Goal: Task Accomplishment & Management: Complete application form

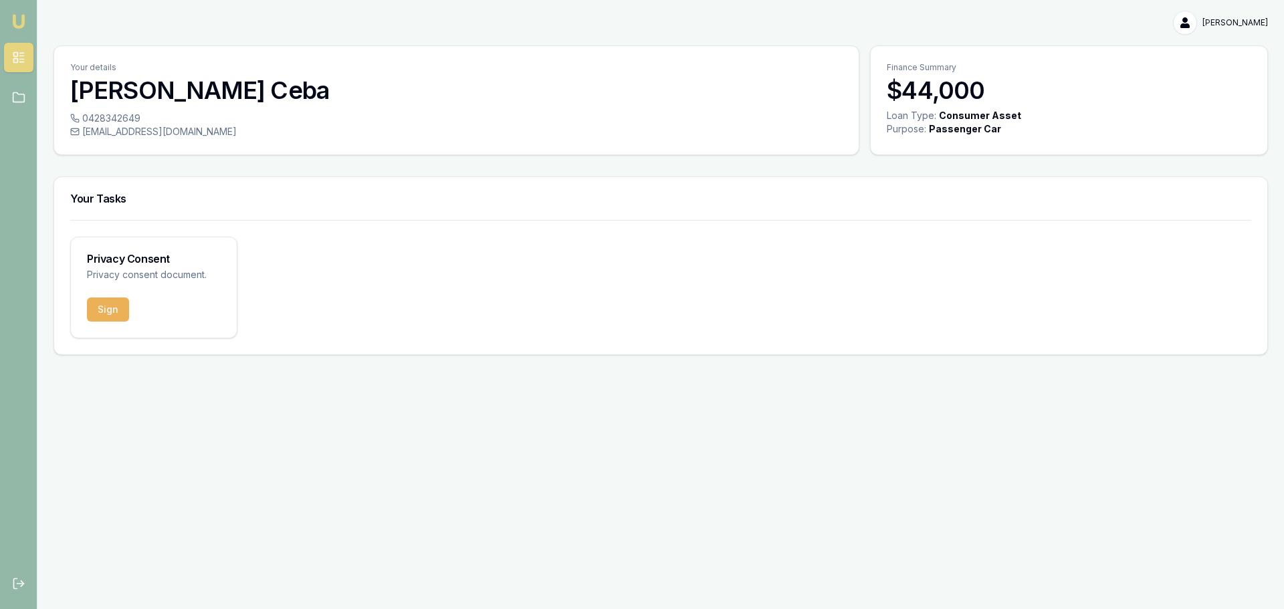
click at [118, 320] on button "Sign" at bounding box center [108, 310] width 42 height 24
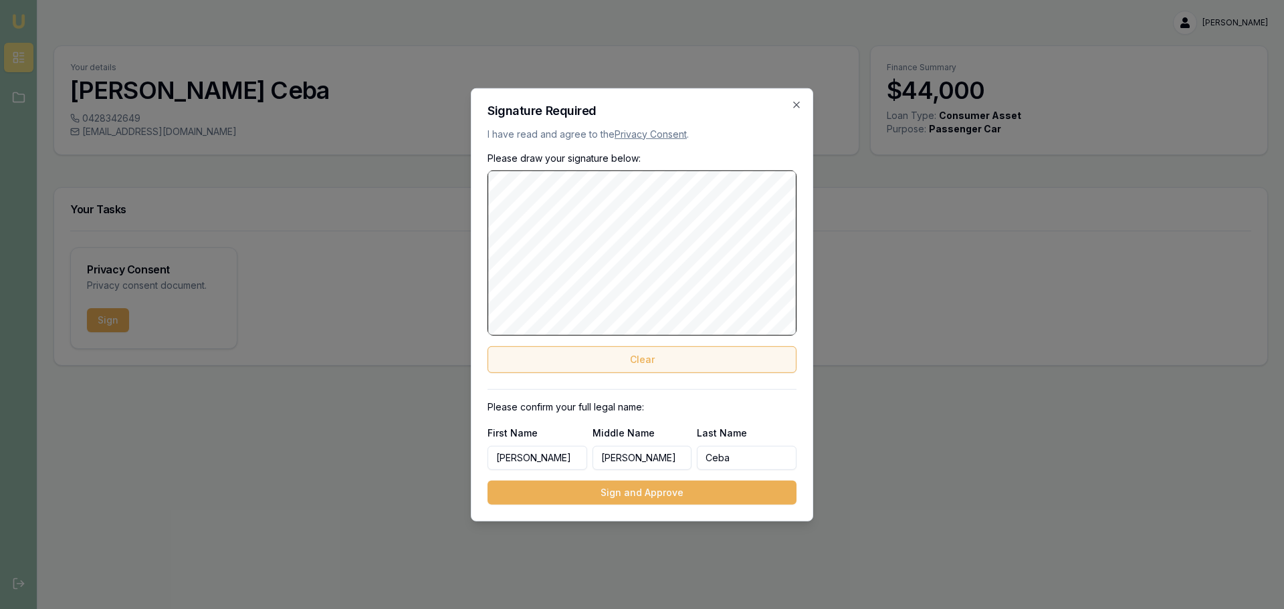
click at [632, 355] on button "Clear" at bounding box center [642, 359] width 309 height 27
click at [540, 326] on div "Signature Required I have read and agree to the Privacy Consent . Please draw y…" at bounding box center [642, 304] width 342 height 433
drag, startPoint x: 563, startPoint y: 355, endPoint x: 560, endPoint y: 344, distance: 10.6
click at [560, 344] on div "Please draw your signature below: Clear" at bounding box center [642, 261] width 309 height 221
click at [560, 352] on button "Clear" at bounding box center [642, 359] width 309 height 27
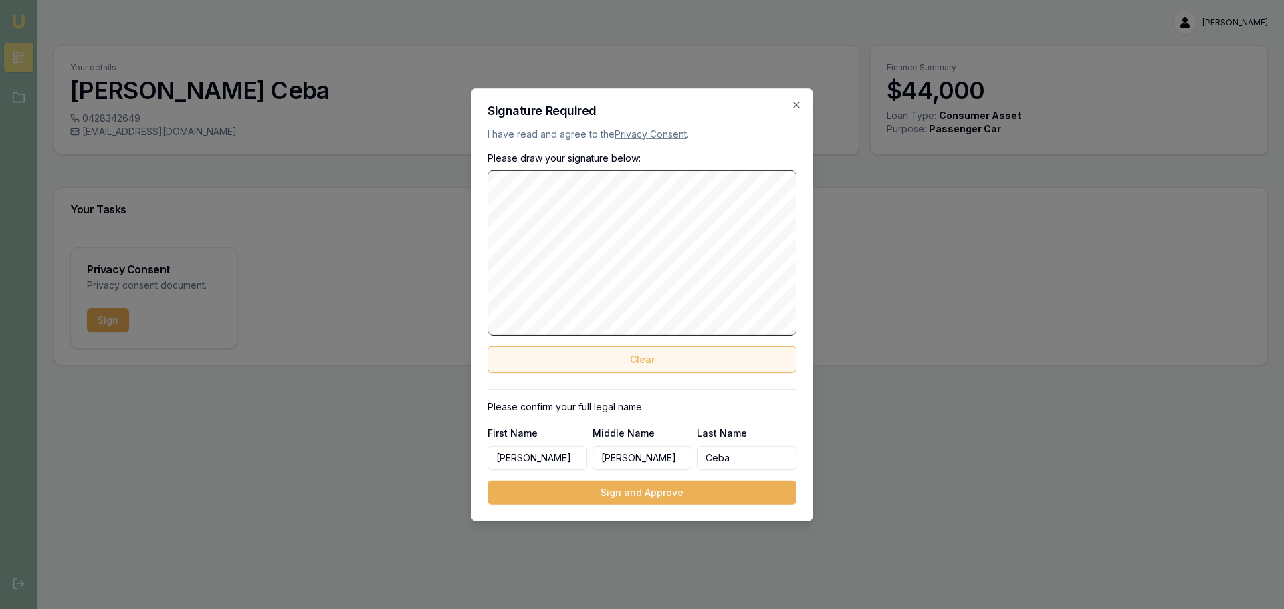
click at [663, 355] on button "Clear" at bounding box center [642, 359] width 309 height 27
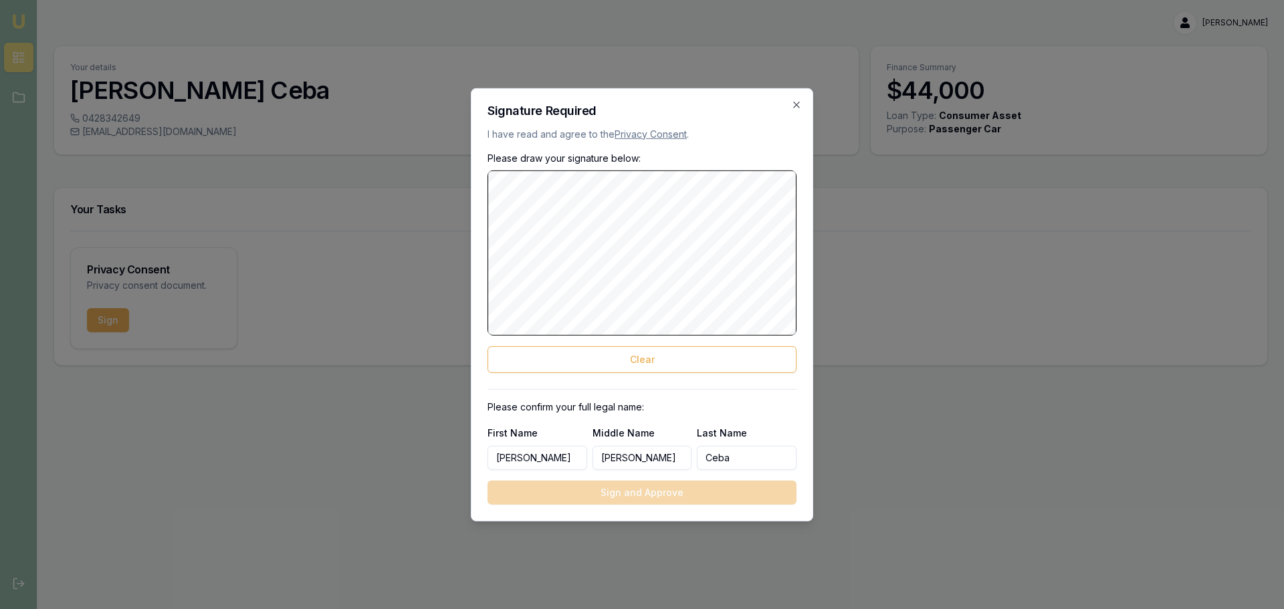
click at [640, 138] on link "Privacy Consent" at bounding box center [651, 133] width 72 height 11
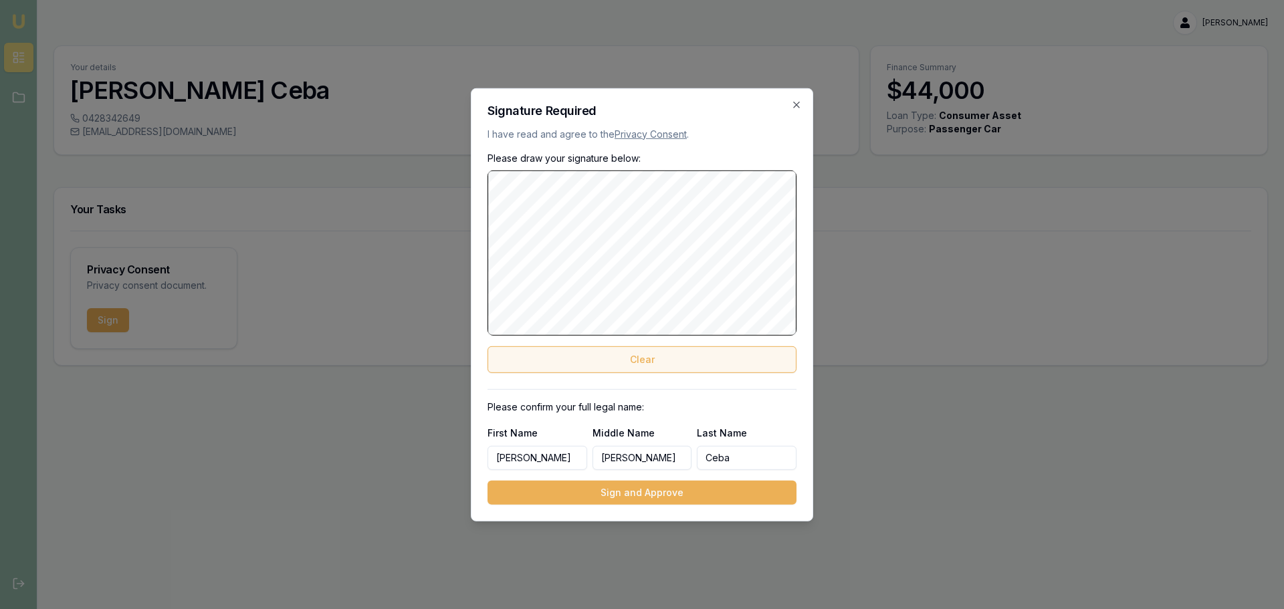
drag, startPoint x: 718, startPoint y: 360, endPoint x: 703, endPoint y: 359, distance: 14.7
click at [710, 359] on button "Clear" at bounding box center [642, 359] width 309 height 27
drag, startPoint x: 599, startPoint y: 357, endPoint x: 591, endPoint y: 346, distance: 14.3
click at [591, 346] on button "Clear" at bounding box center [642, 359] width 309 height 27
drag, startPoint x: 591, startPoint y: 363, endPoint x: 579, endPoint y: 335, distance: 30.2
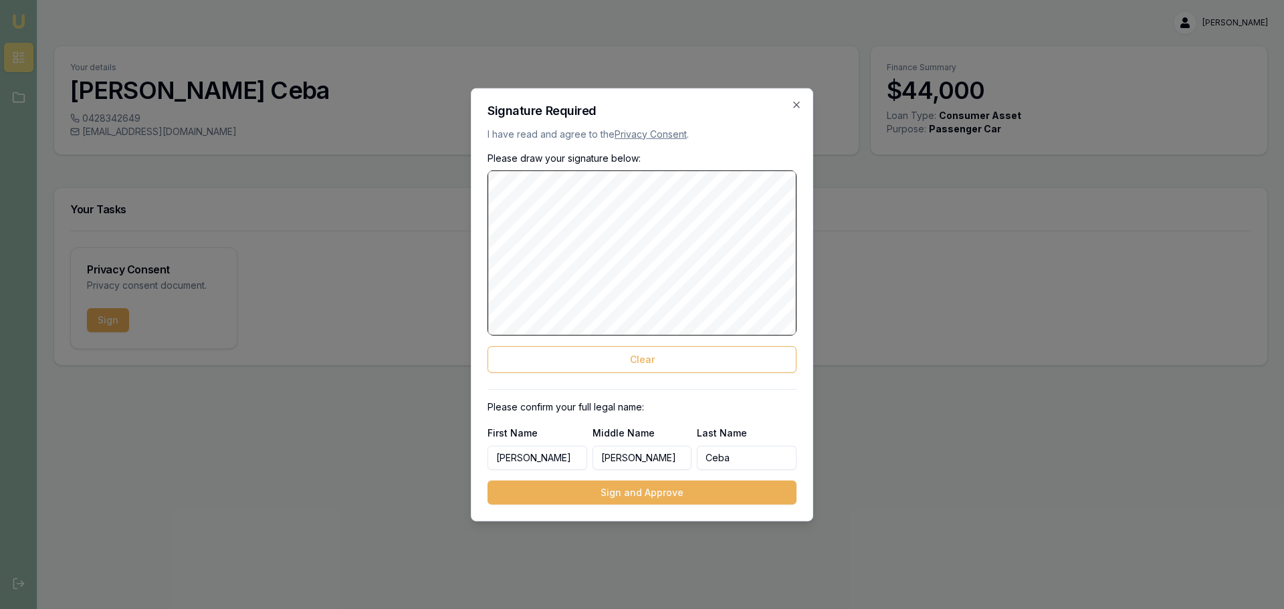
click at [587, 353] on button "Clear" at bounding box center [642, 359] width 309 height 27
click at [656, 496] on button "Sign and Approve" at bounding box center [642, 493] width 309 height 24
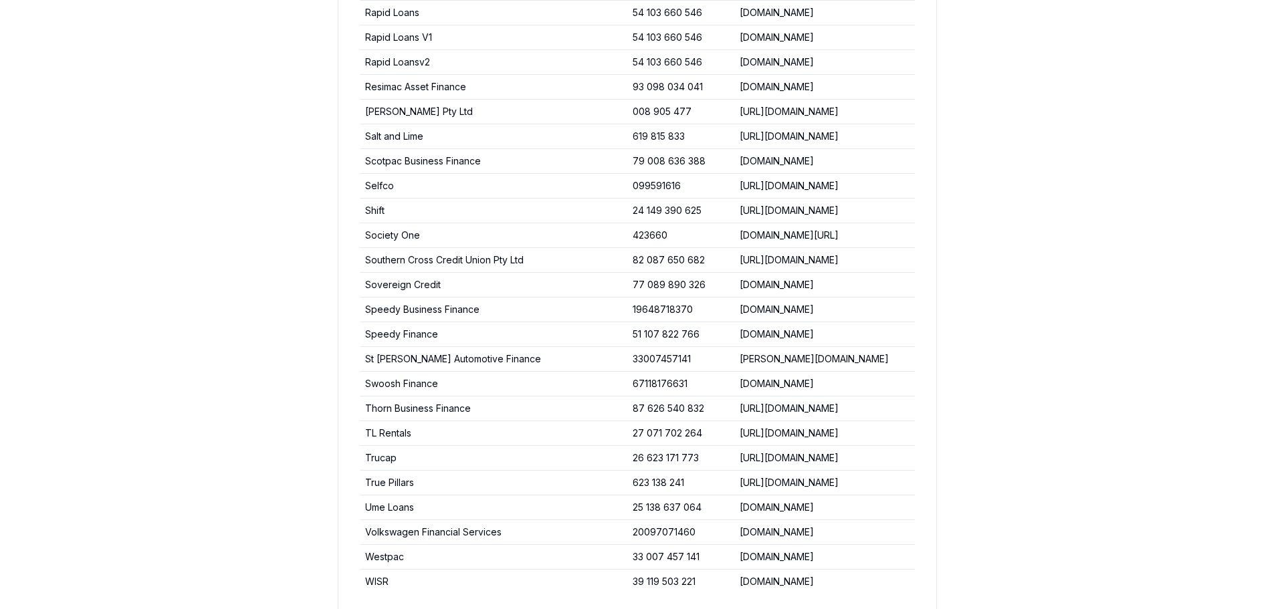
scroll to position [4749, 0]
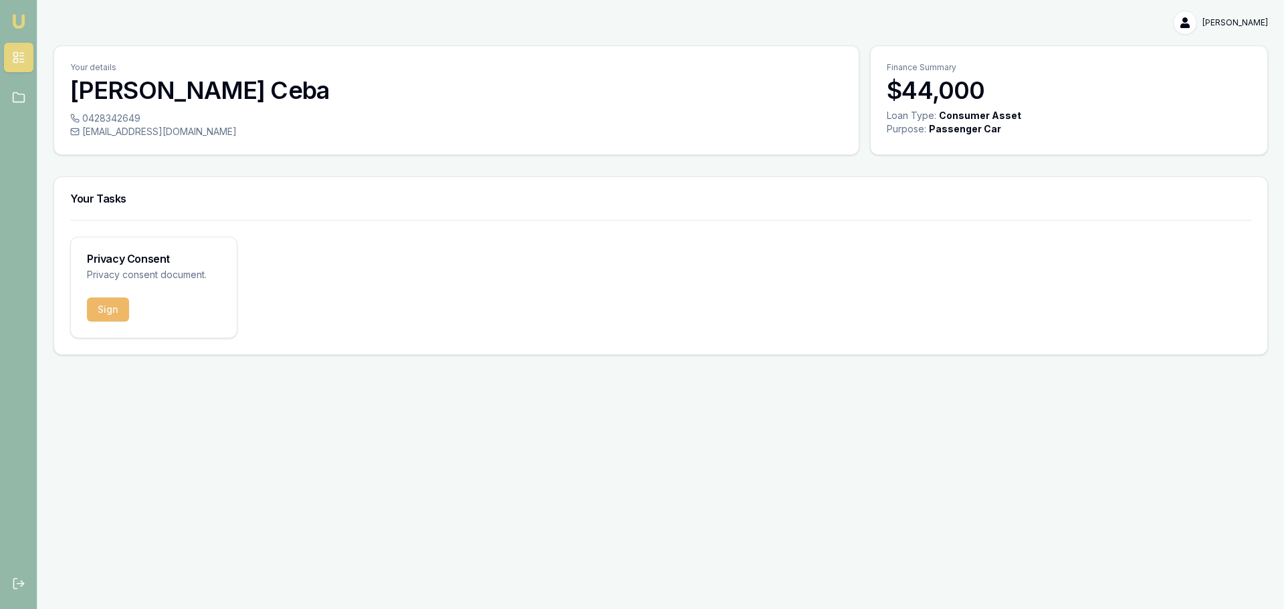
click at [115, 312] on button "Sign" at bounding box center [108, 310] width 42 height 24
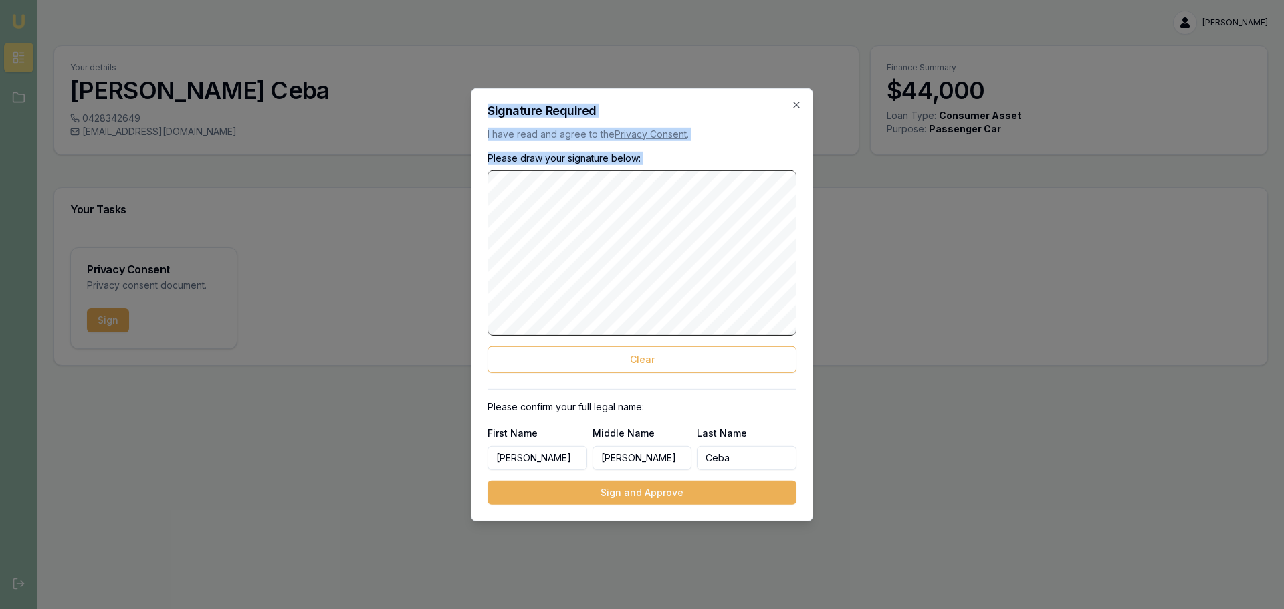
drag, startPoint x: 488, startPoint y: 209, endPoint x: 486, endPoint y: 274, distance: 65.6
click at [468, 291] on body "Emu Broker Donna Ceba Toggle Menu Your details Donna Ceba 0428342649 cebadonna@…" at bounding box center [642, 304] width 1284 height 609
click at [709, 356] on button "Clear" at bounding box center [642, 359] width 309 height 27
click at [674, 496] on button "Sign and Approve" at bounding box center [642, 493] width 309 height 24
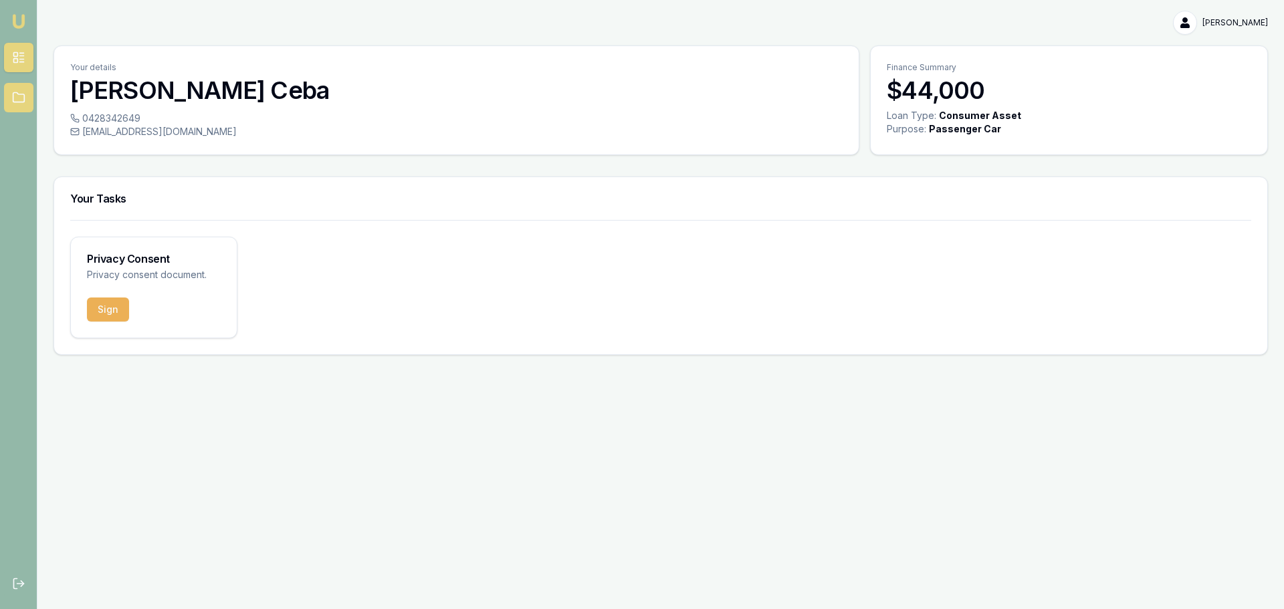
click at [14, 94] on icon at bounding box center [18, 97] width 13 height 13
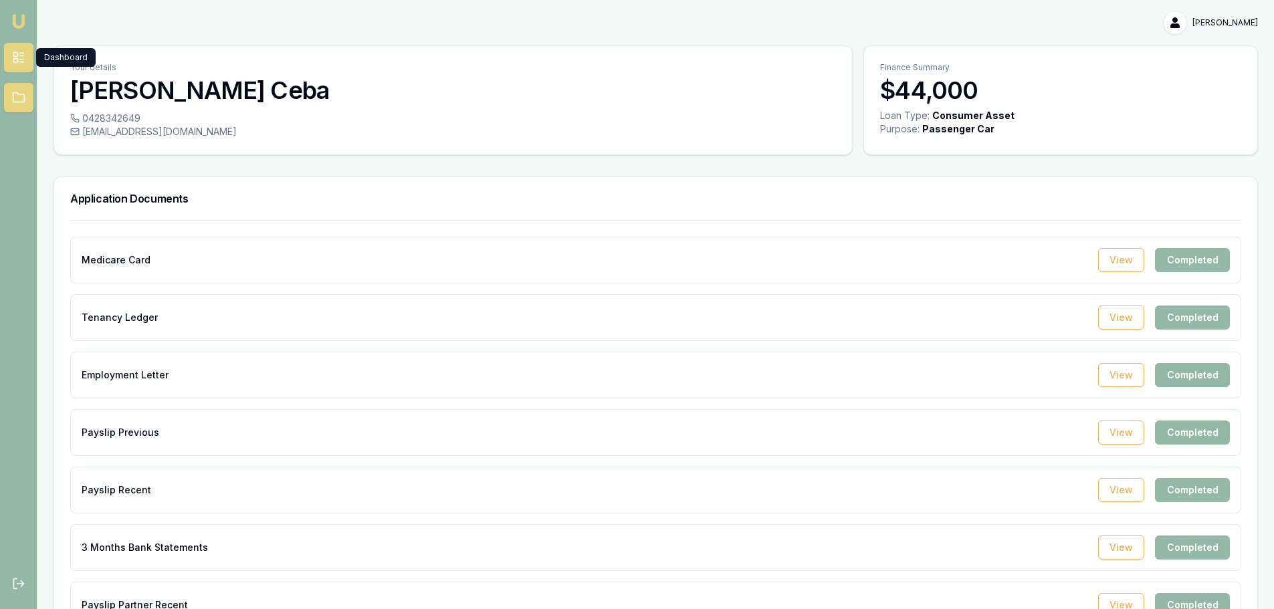
click at [26, 58] on link at bounding box center [18, 57] width 29 height 29
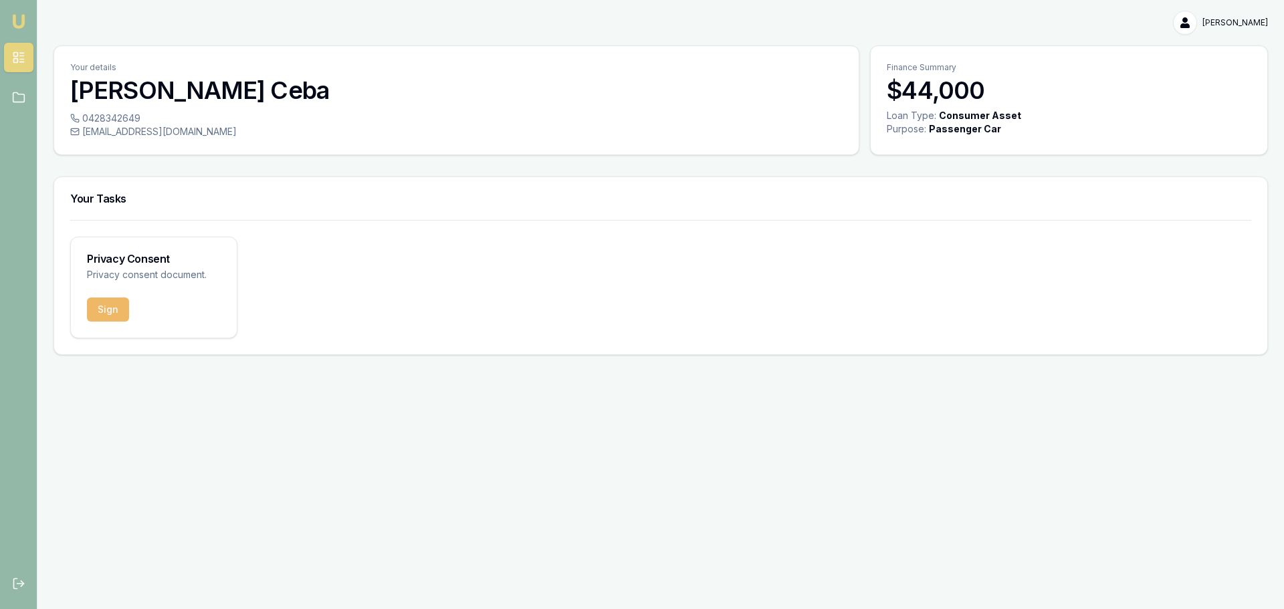
click at [106, 312] on button "Sign" at bounding box center [108, 310] width 42 height 24
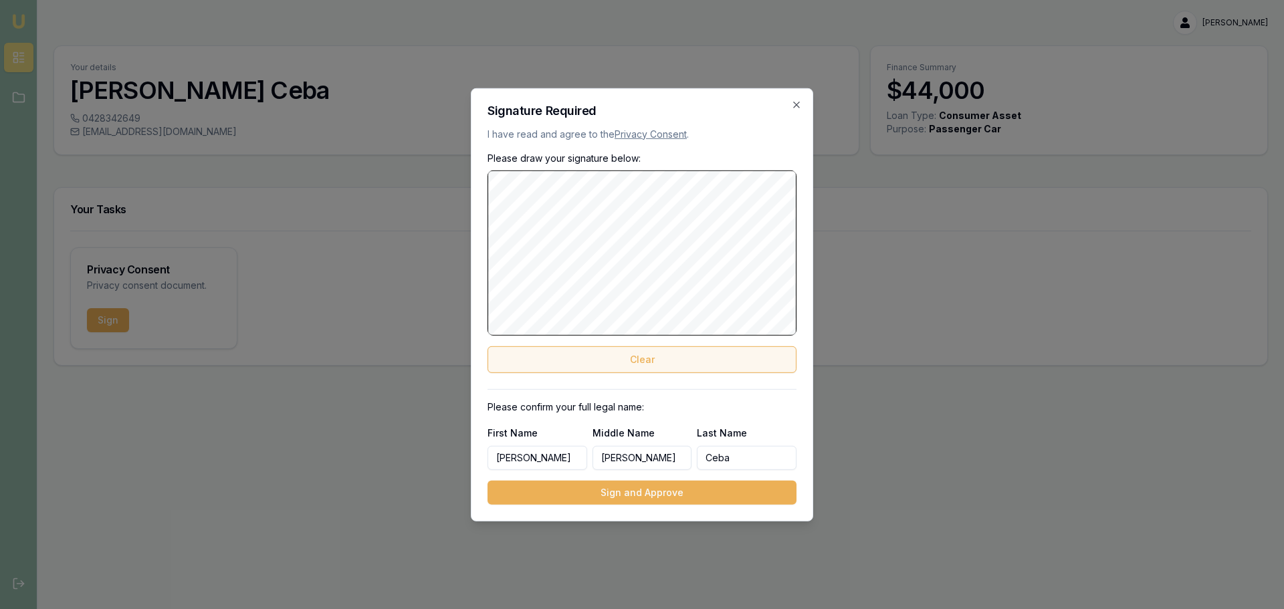
click at [694, 363] on button "Clear" at bounding box center [642, 359] width 309 height 27
click at [731, 339] on div "Please draw your signature below: Clear" at bounding box center [642, 261] width 309 height 221
drag, startPoint x: 678, startPoint y: 352, endPoint x: 651, endPoint y: 343, distance: 28.1
click at [662, 348] on button "Clear" at bounding box center [642, 359] width 309 height 27
click at [650, 363] on button "Clear" at bounding box center [642, 359] width 309 height 27
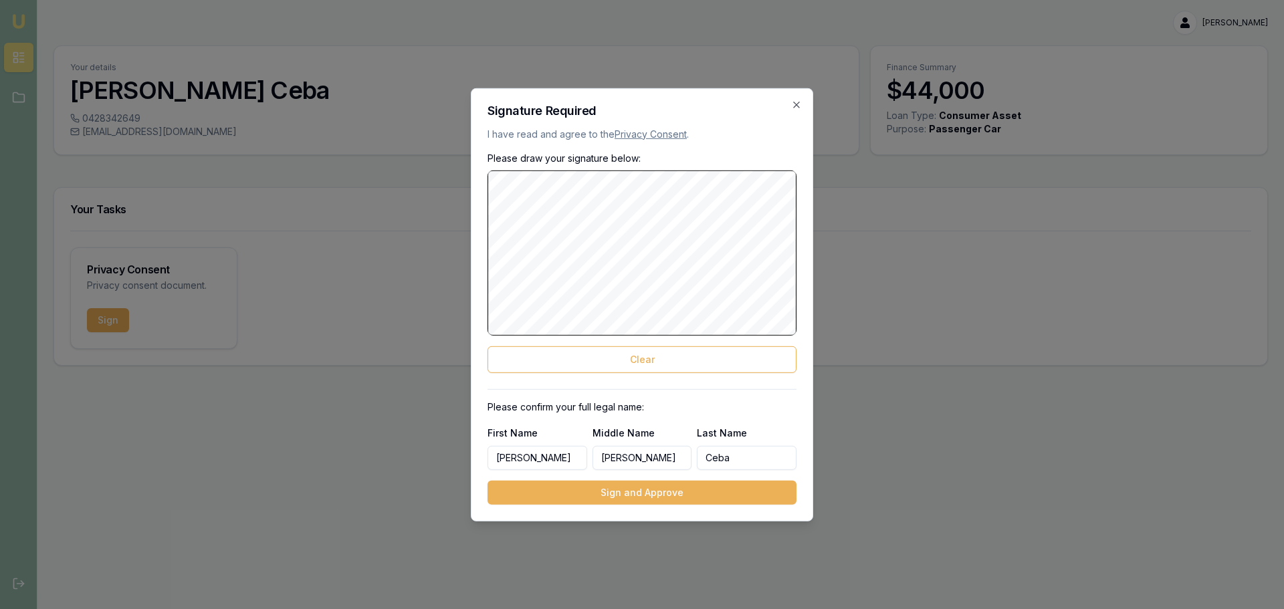
drag, startPoint x: 593, startPoint y: 357, endPoint x: 584, endPoint y: 341, distance: 18.3
click at [587, 350] on button "Clear" at bounding box center [642, 359] width 309 height 27
click at [602, 497] on button "Sign and Approve" at bounding box center [642, 493] width 309 height 24
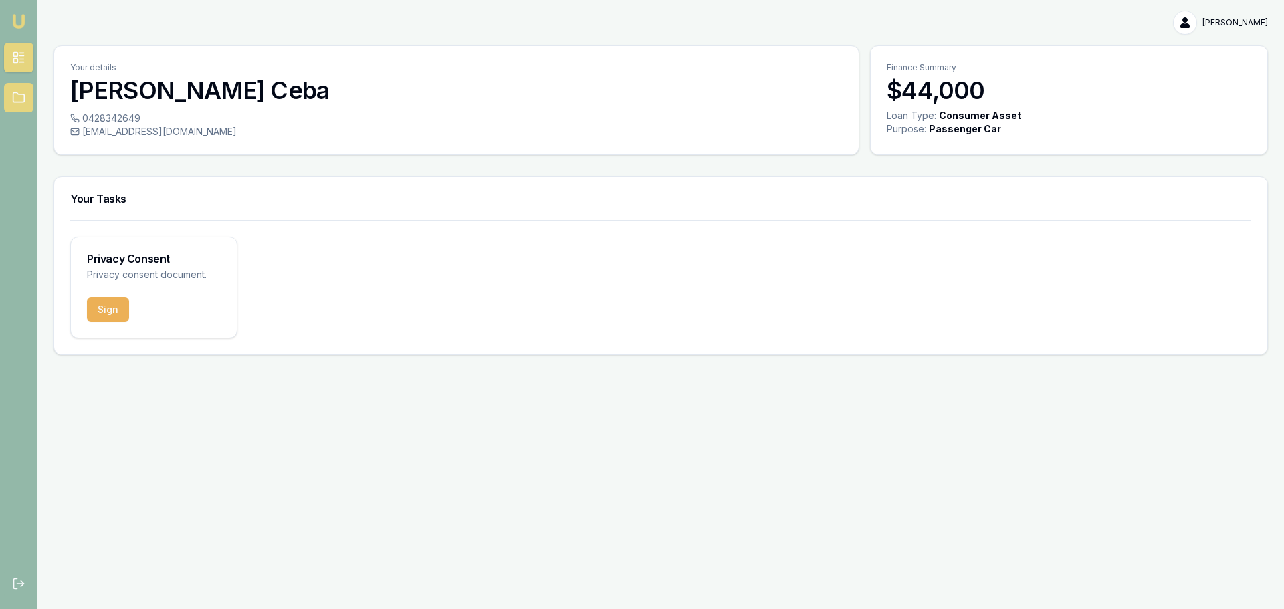
click at [19, 98] on icon at bounding box center [18, 97] width 13 height 13
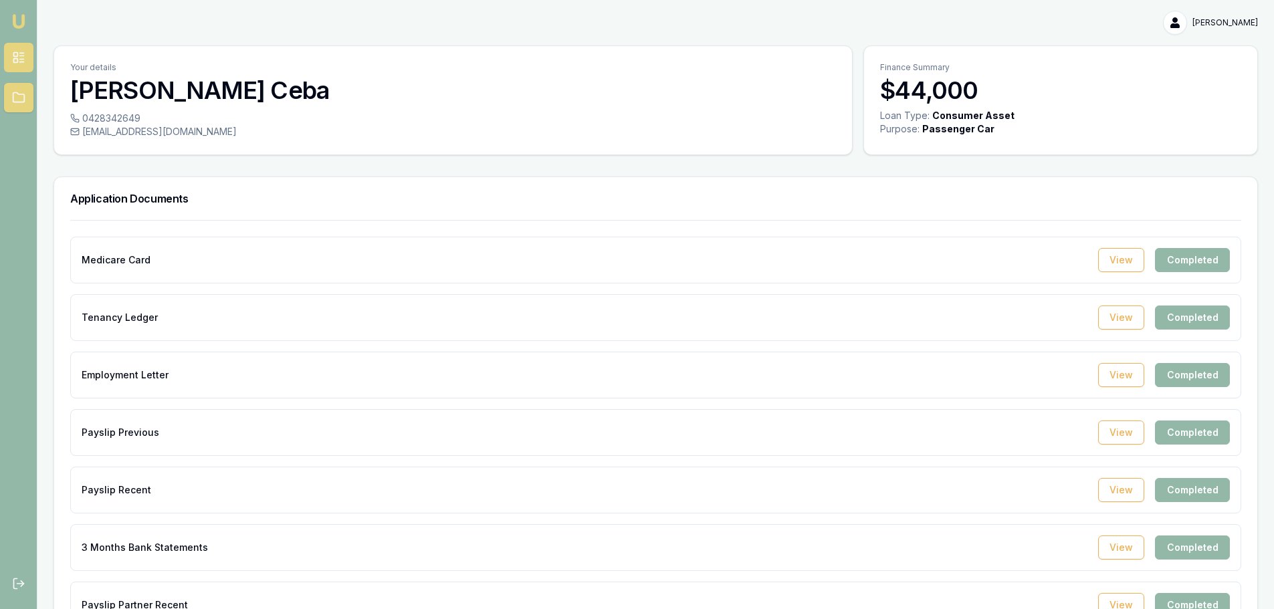
click at [16, 52] on icon at bounding box center [18, 57] width 13 height 13
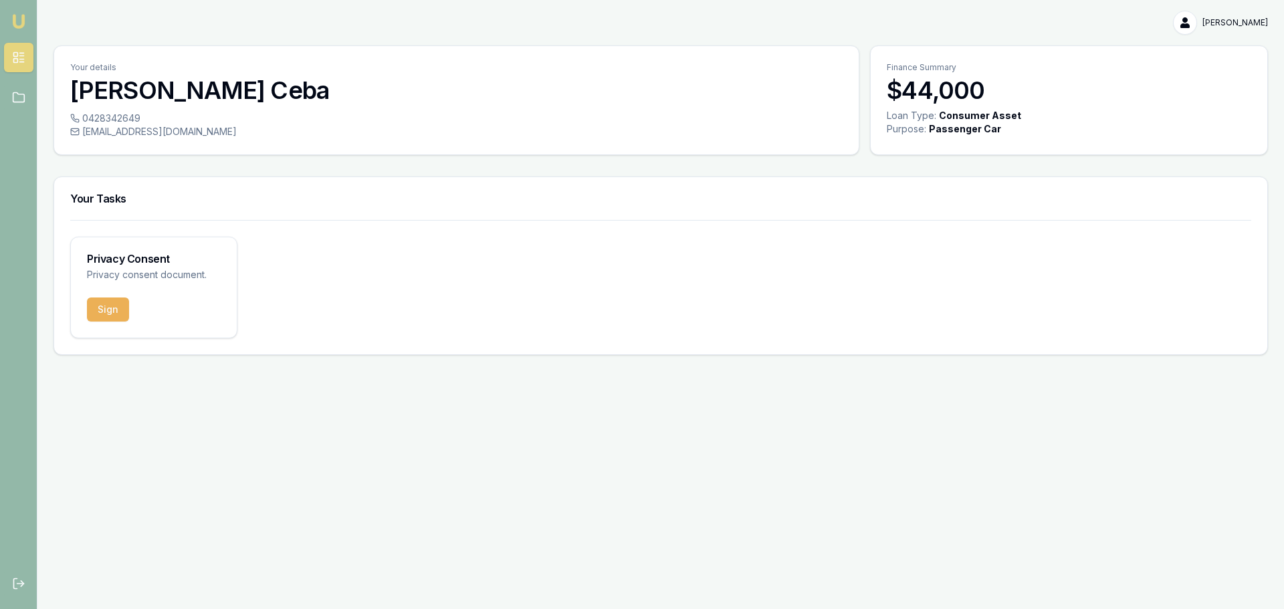
drag, startPoint x: 122, startPoint y: 39, endPoint x: 90, endPoint y: 5, distance: 46.4
click at [120, 34] on div "Donna Ceba Toggle Menu Your details Donna Ceba 0428342649 cebadonna@gmail.com F…" at bounding box center [642, 183] width 1284 height 366
click at [114, 304] on button "Sign" at bounding box center [108, 310] width 42 height 24
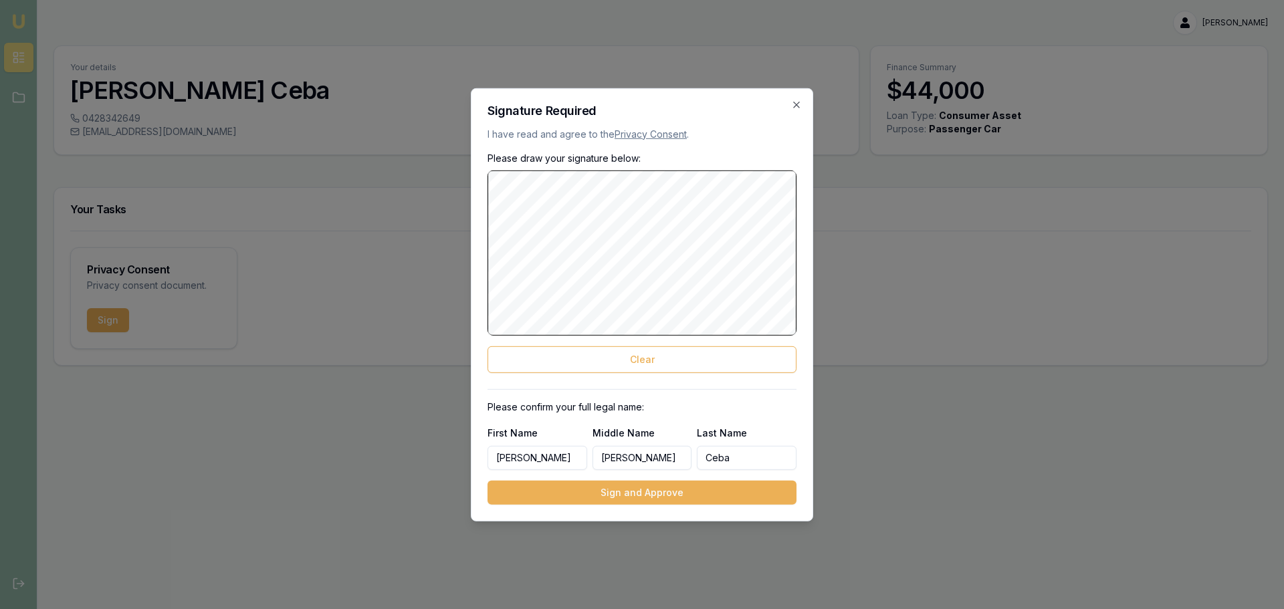
drag, startPoint x: 655, startPoint y: 357, endPoint x: 628, endPoint y: 340, distance: 31.9
click at [645, 349] on button "Clear" at bounding box center [642, 359] width 309 height 27
click at [476, 304] on div "Signature Required I have read and agree to the Privacy Consent . Please draw y…" at bounding box center [642, 304] width 342 height 433
click at [645, 495] on button "Sign and Approve" at bounding box center [642, 493] width 309 height 24
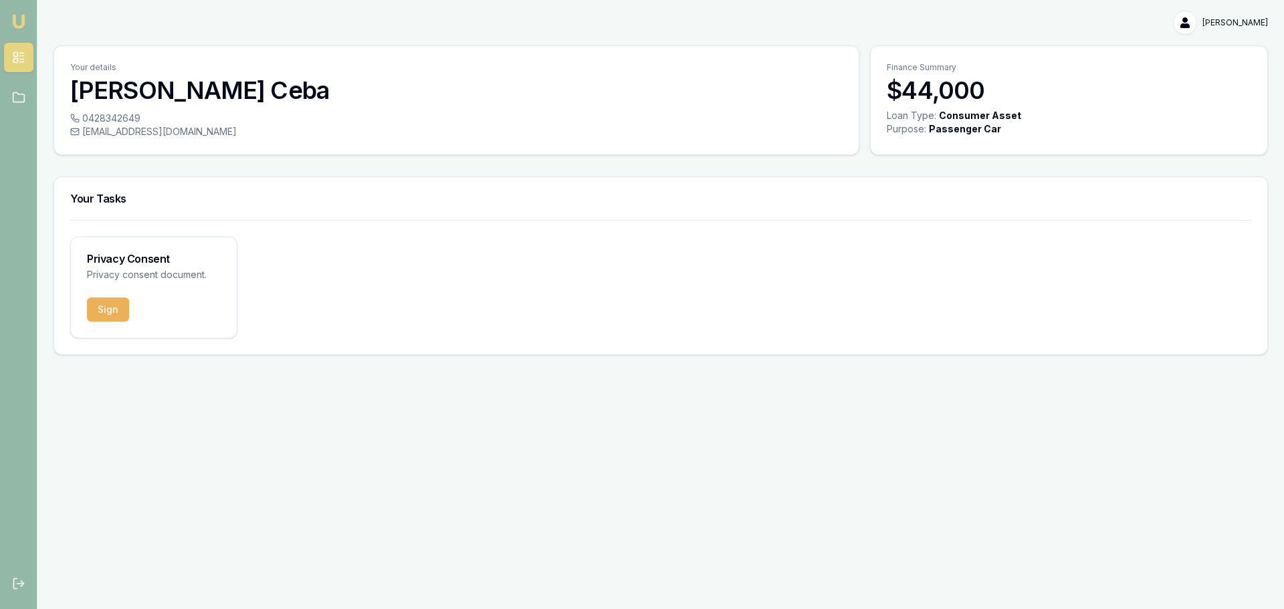
click at [451, 429] on div "Emu Broker Donna Ceba Toggle Menu Your details Donna Ceba 0428342649 cebadonna@…" at bounding box center [642, 304] width 1284 height 609
click at [38, 90] on main "Your details Donna Ceba 0428342649 cebadonna@gmail.com Finance Summary $44,000 …" at bounding box center [660, 200] width 1247 height 310
click at [27, 92] on link at bounding box center [18, 97] width 29 height 29
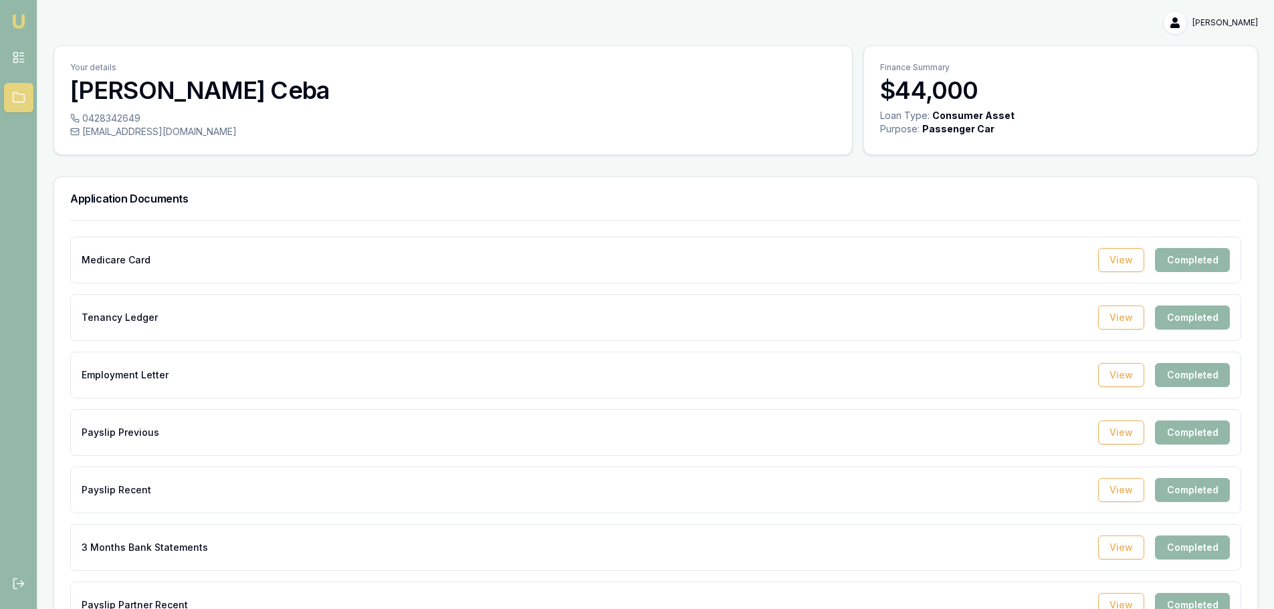
click at [7, 41] on nav "Emu Broker" at bounding box center [18, 61] width 37 height 123
click at [7, 54] on link at bounding box center [18, 57] width 29 height 29
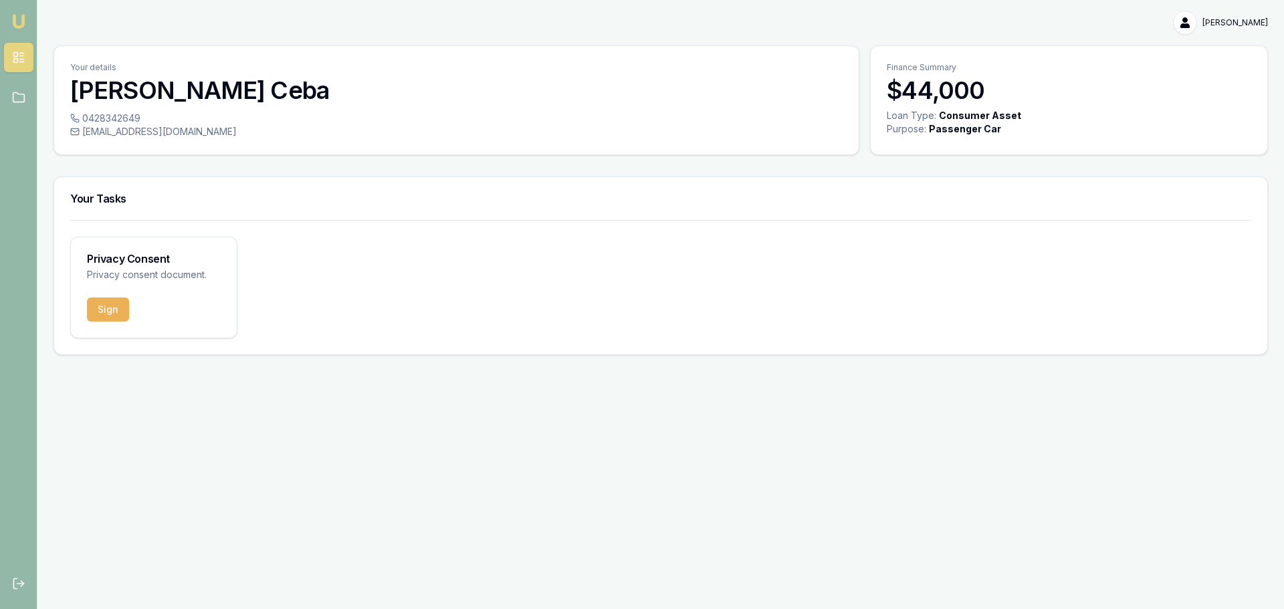
drag, startPoint x: 209, startPoint y: 211, endPoint x: 122, endPoint y: 94, distance: 145.3
click at [203, 189] on div "Your Tasks" at bounding box center [660, 198] width 1213 height 43
click at [111, 311] on button "Sign" at bounding box center [108, 310] width 42 height 24
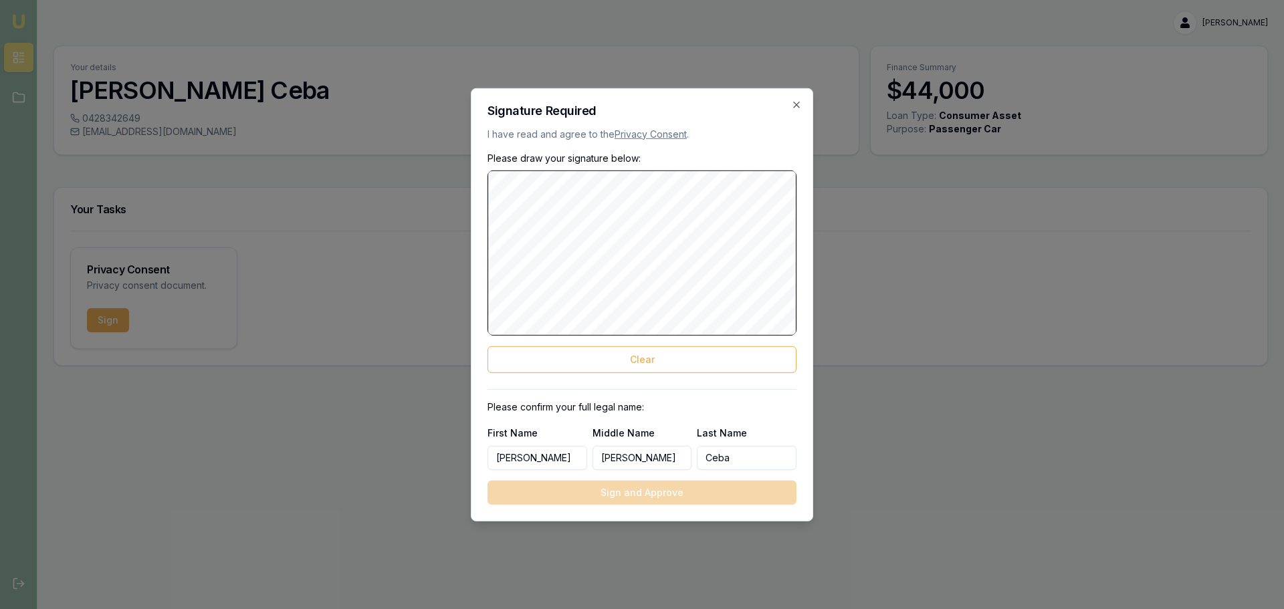
click at [643, 130] on link "Privacy Consent" at bounding box center [651, 133] width 72 height 11
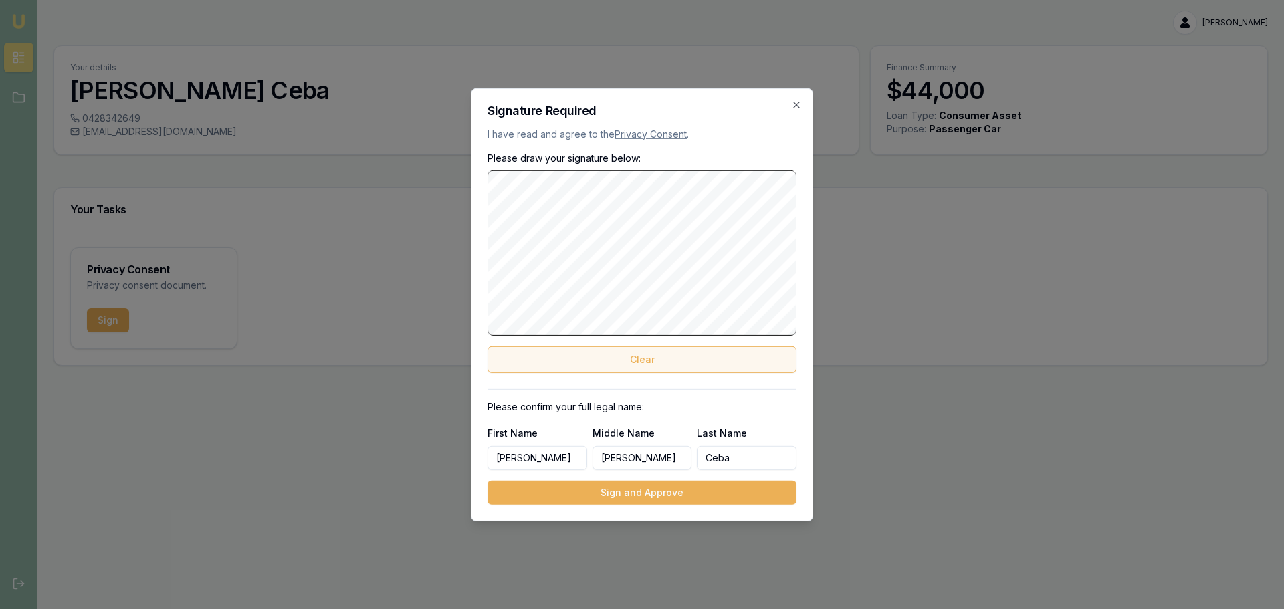
click at [616, 332] on div "Please draw your signature below: Clear" at bounding box center [642, 261] width 309 height 221
click at [595, 351] on button "Clear" at bounding box center [642, 359] width 309 height 27
drag, startPoint x: 654, startPoint y: 361, endPoint x: 641, endPoint y: 345, distance: 20.9
click at [646, 350] on button "Clear" at bounding box center [642, 359] width 309 height 27
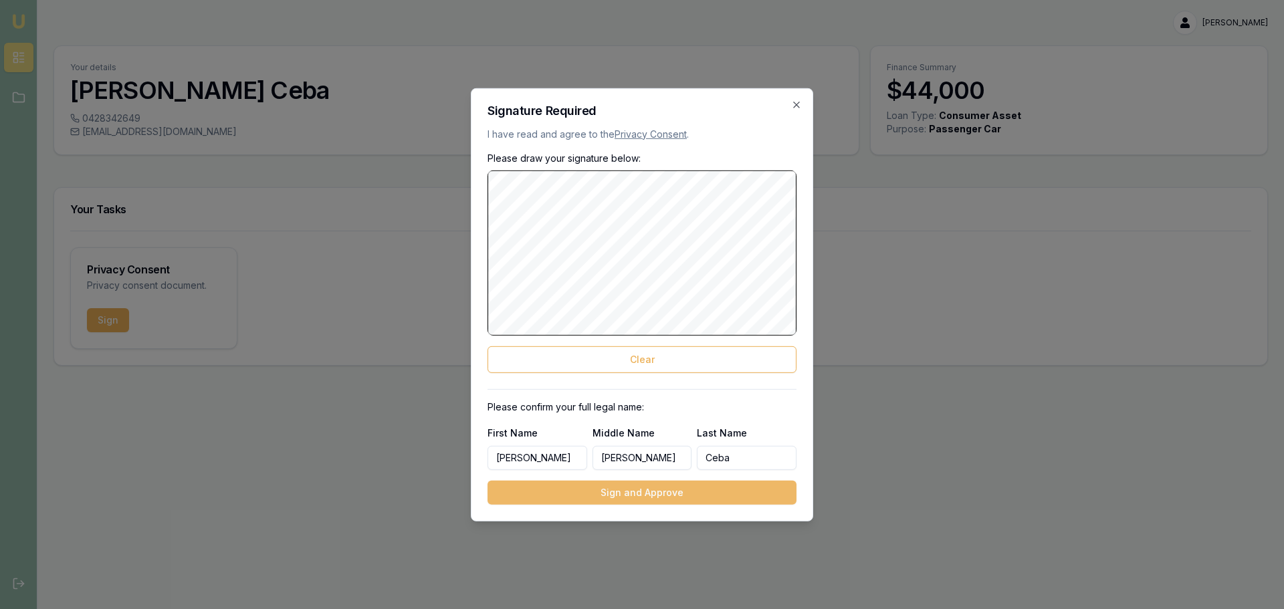
click at [645, 488] on button "Sign and Approve" at bounding box center [642, 493] width 309 height 24
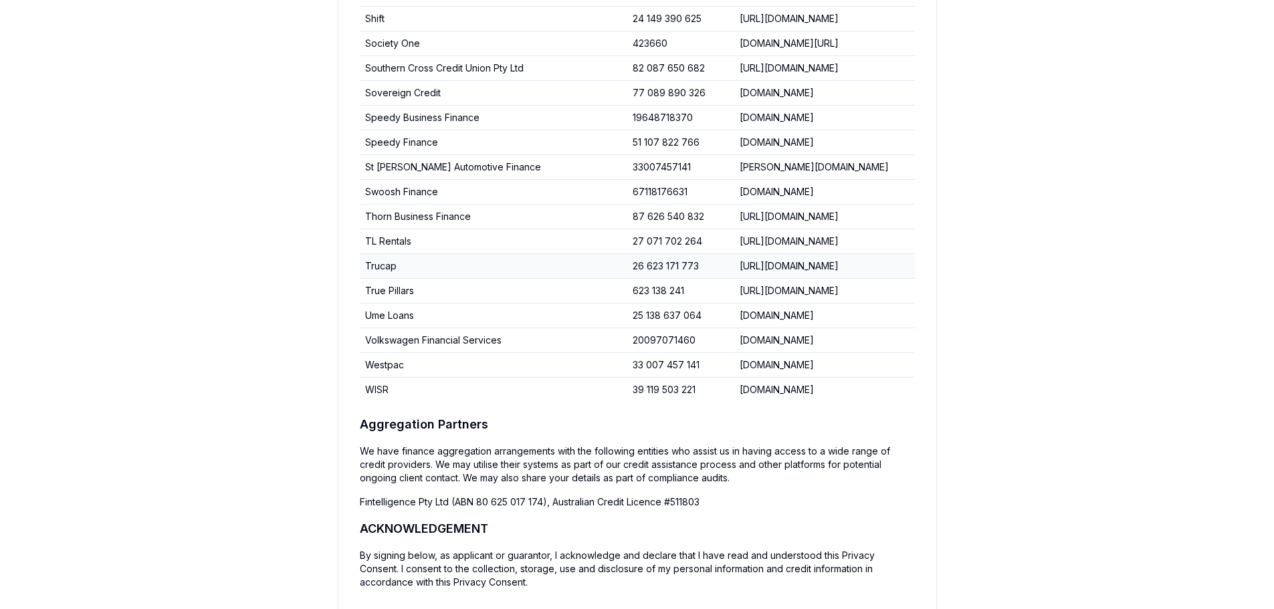
scroll to position [4921, 0]
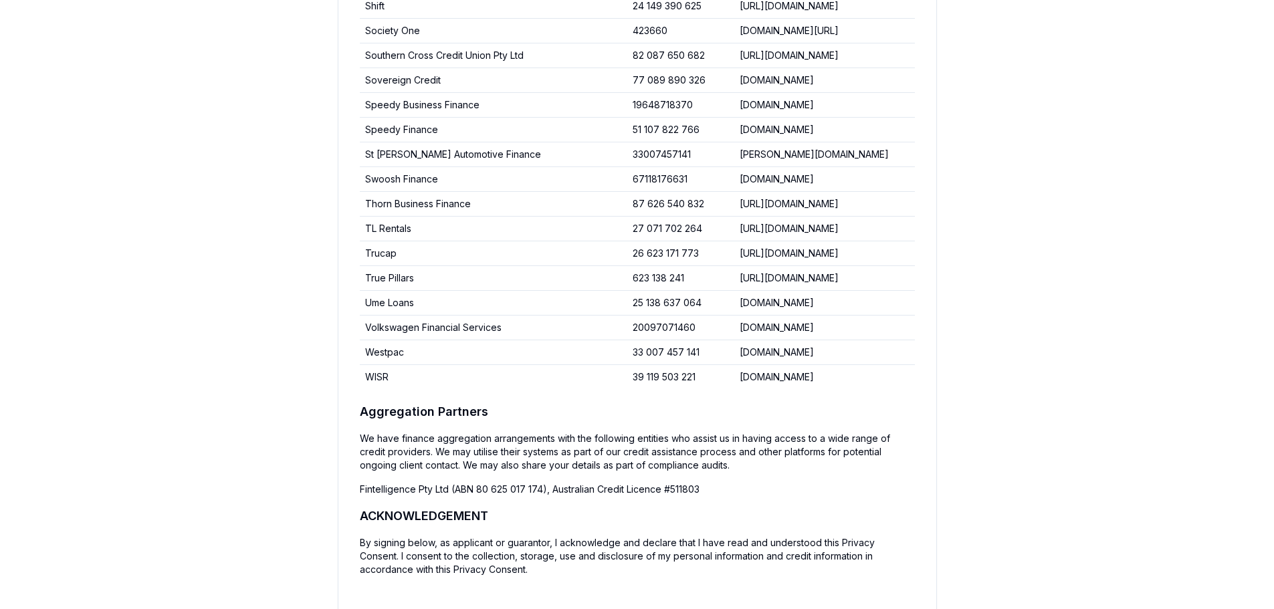
click at [508, 507] on h2 "ACKNOWLEDGEMENT" at bounding box center [637, 516] width 555 height 19
drag, startPoint x: 496, startPoint y: 550, endPoint x: 431, endPoint y: 479, distance: 96.2
click at [496, 548] on p "By signing below, as applicant or guarantor, I acknowledge and declare that I h…" at bounding box center [637, 556] width 555 height 40
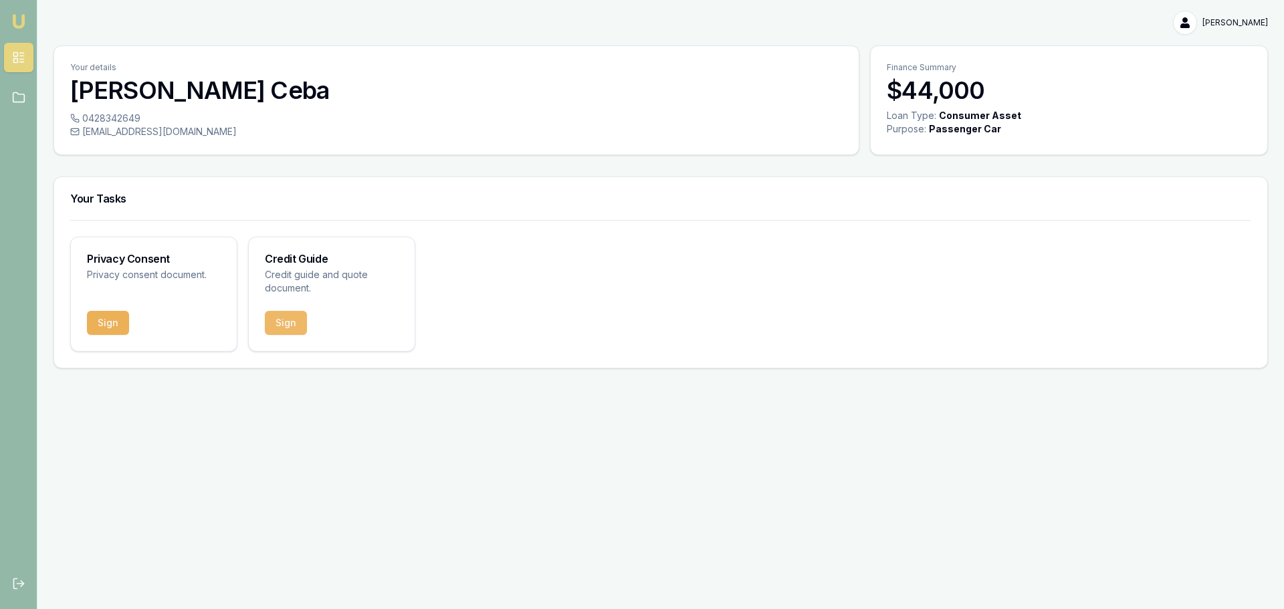
click at [288, 319] on button "Sign" at bounding box center [286, 323] width 42 height 24
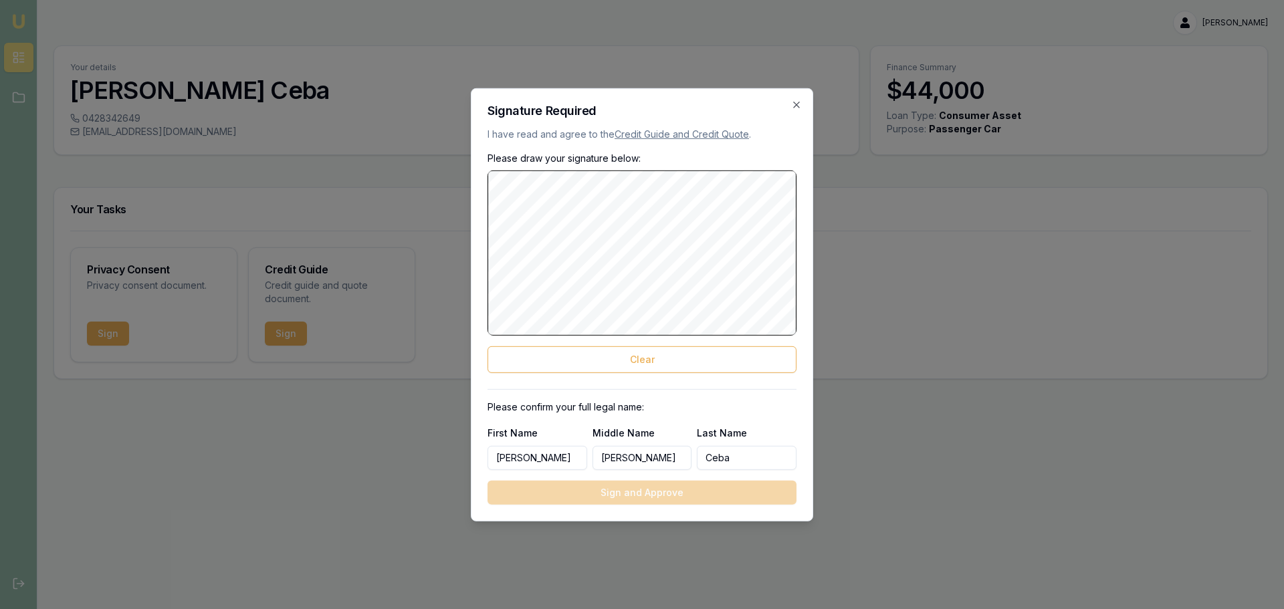
click at [714, 130] on link "Credit Guide and Credit Quote" at bounding box center [682, 133] width 134 height 11
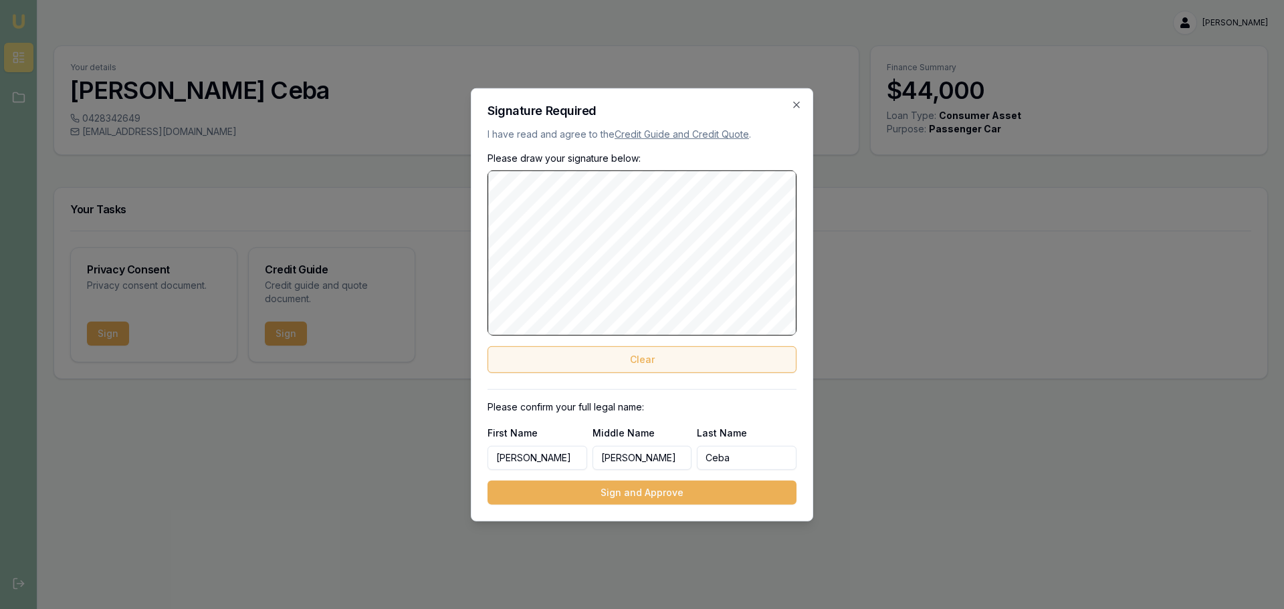
click at [655, 362] on button "Clear" at bounding box center [642, 359] width 309 height 27
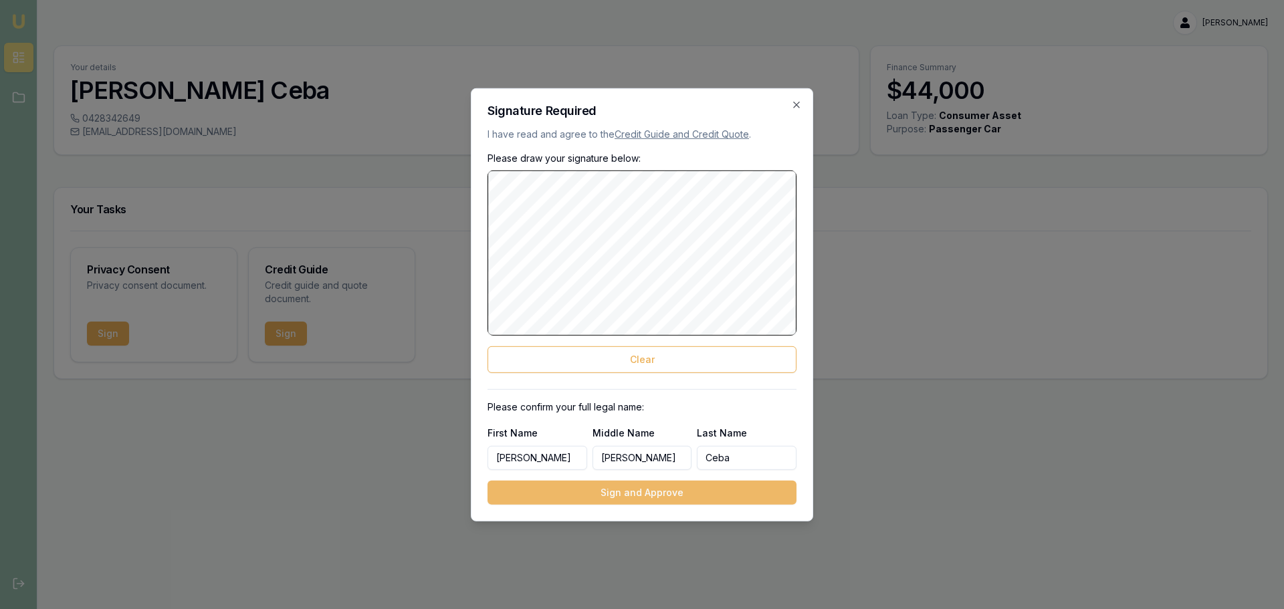
click at [668, 492] on button "Sign and Approve" at bounding box center [642, 493] width 309 height 24
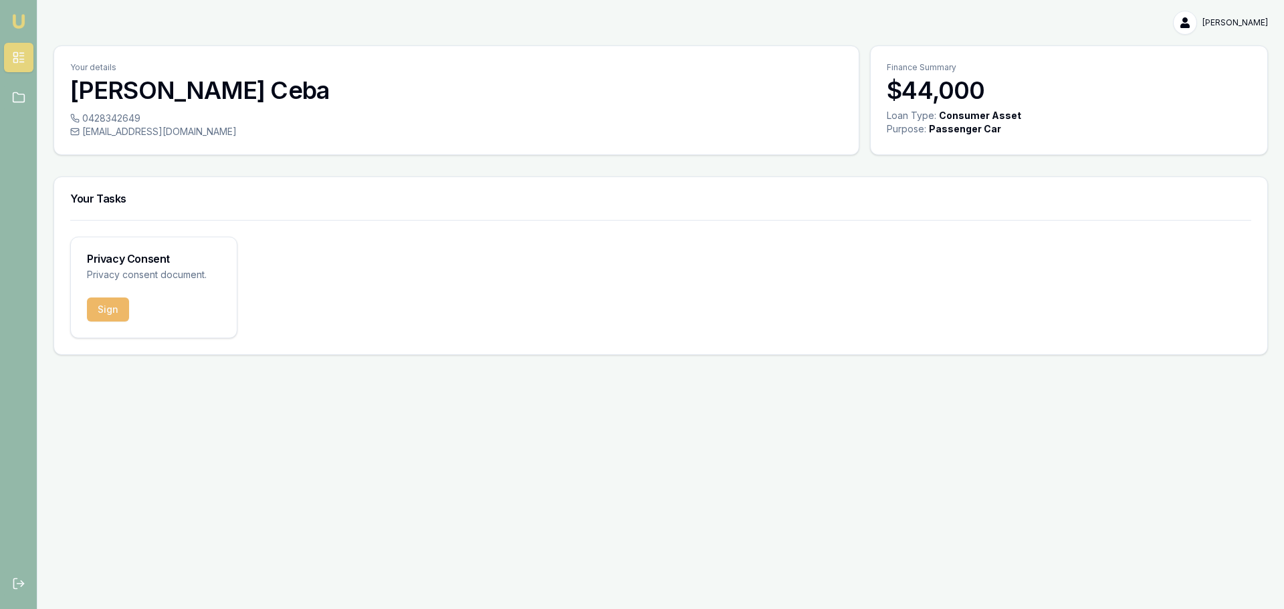
click at [112, 316] on button "Sign" at bounding box center [108, 310] width 42 height 24
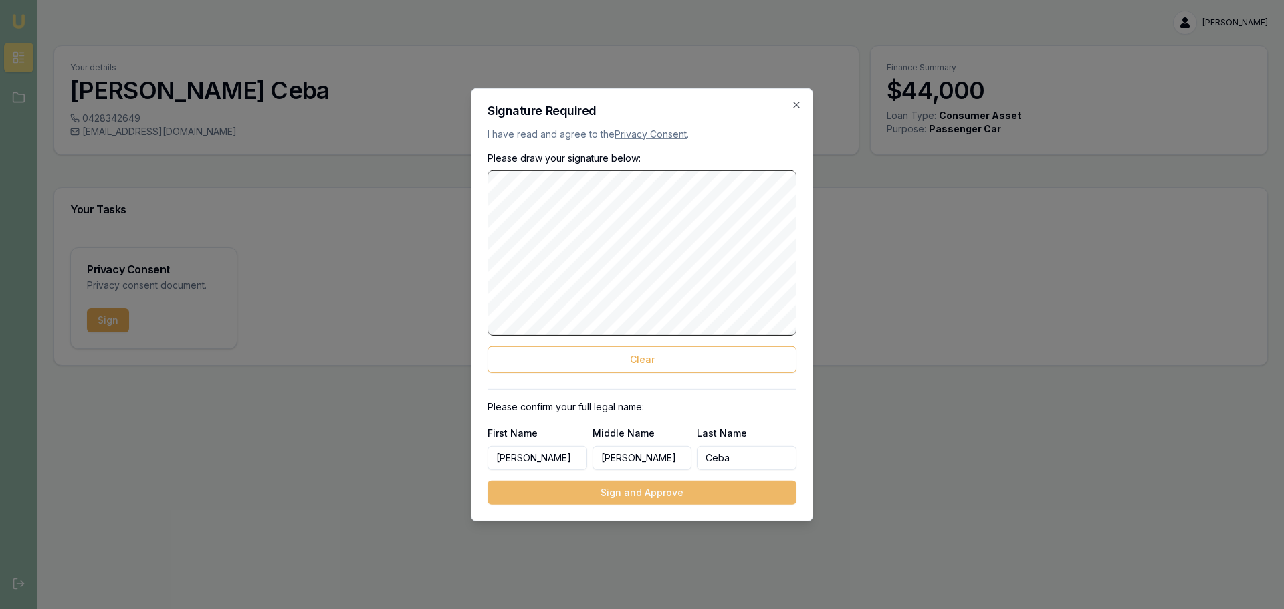
click at [637, 486] on button "Sign and Approve" at bounding box center [642, 493] width 309 height 24
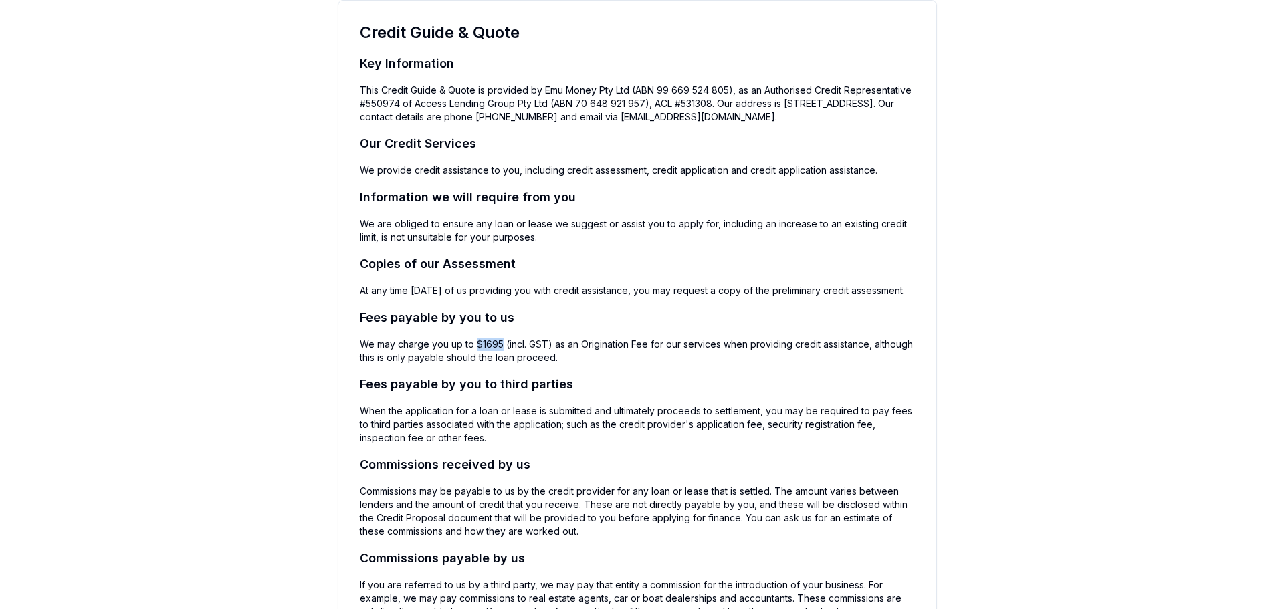
drag, startPoint x: 500, startPoint y: 369, endPoint x: 475, endPoint y: 371, distance: 24.8
click at [475, 365] on p "We may charge you up to $1695 (incl. GST) as an Origination Fee for our service…" at bounding box center [637, 351] width 555 height 27
copy p "$1695"
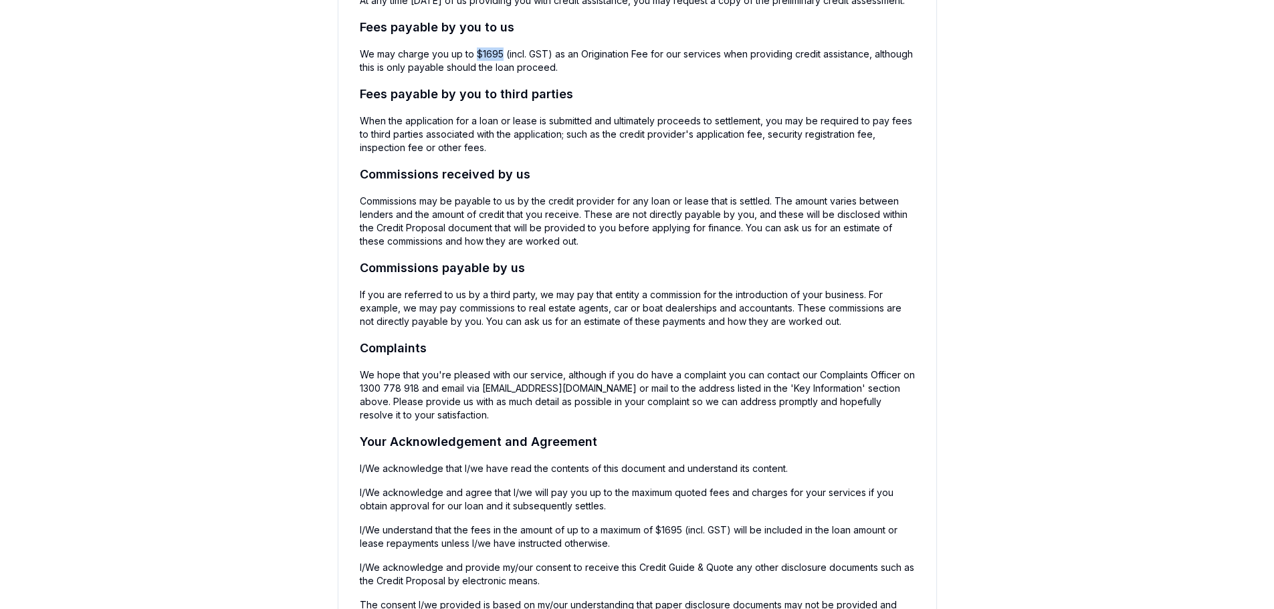
scroll to position [283, 0]
